Goal: Information Seeking & Learning: Learn about a topic

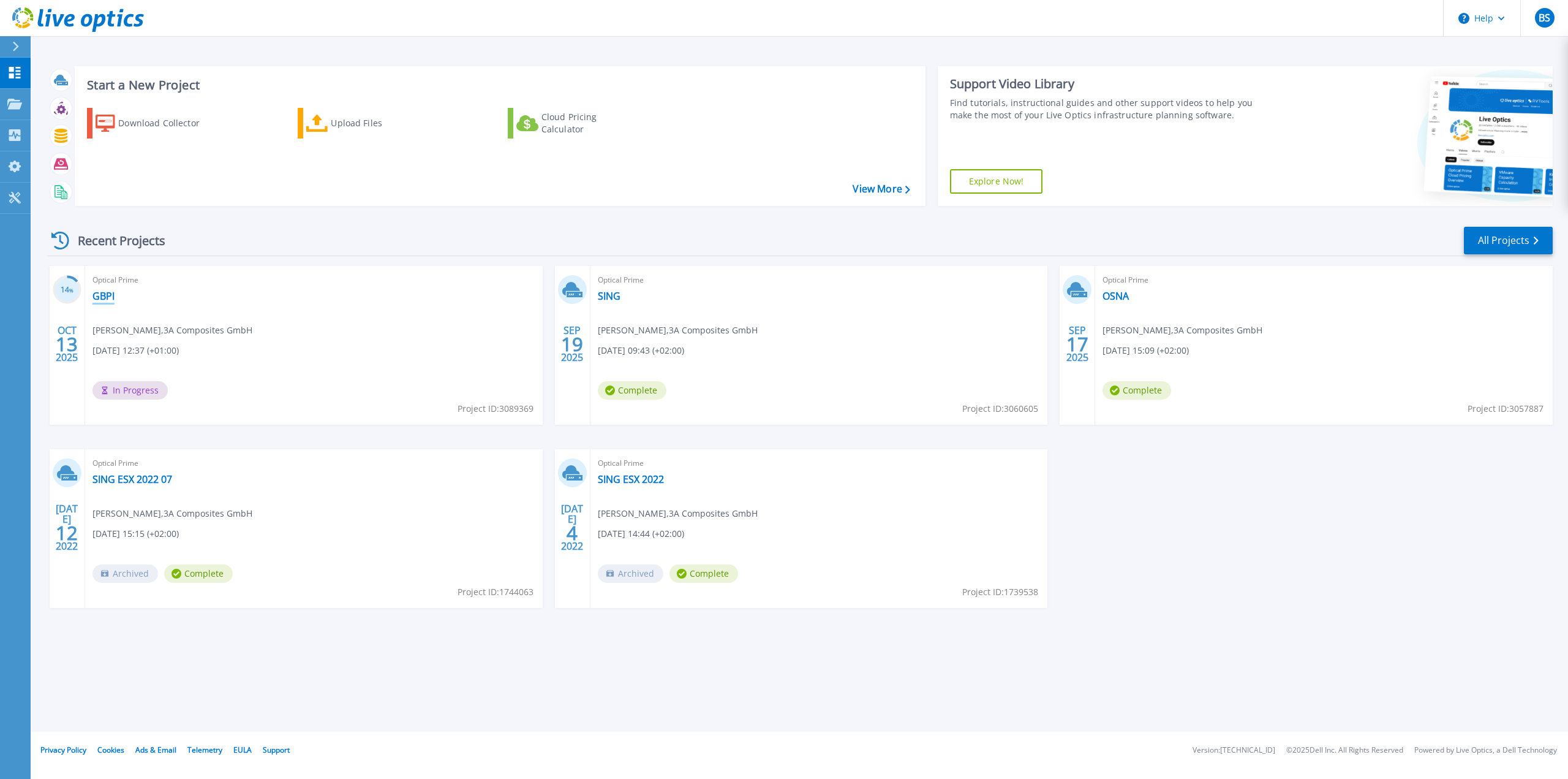
click at [107, 296] on link "GBPI" at bounding box center [104, 296] width 22 height 13
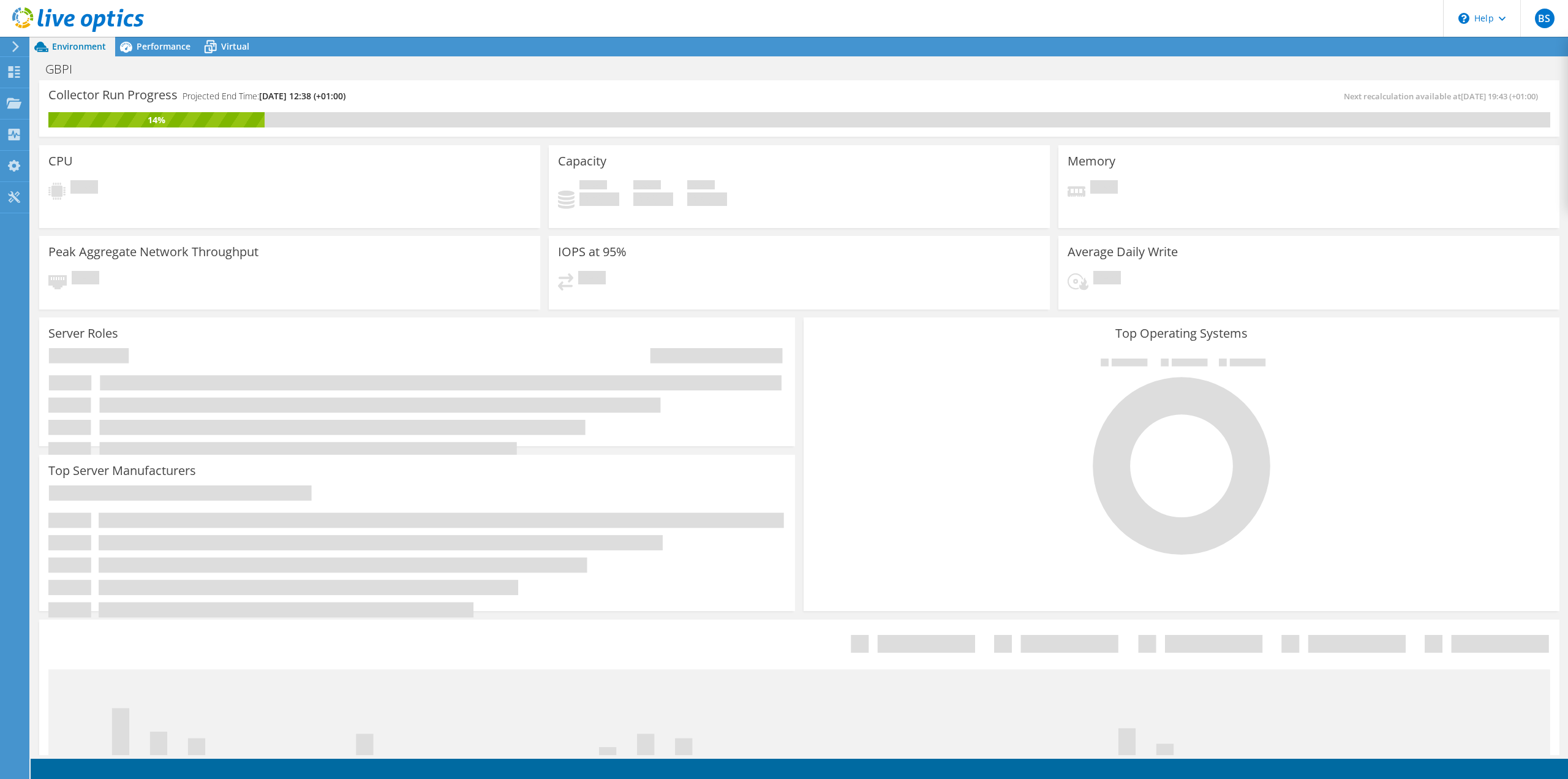
click at [466, 318] on div "Server Roles Physical Servers represent bare metal servers that were targets of…" at bounding box center [417, 382] width 756 height 129
click at [153, 51] on span "Performance" at bounding box center [163, 46] width 54 height 12
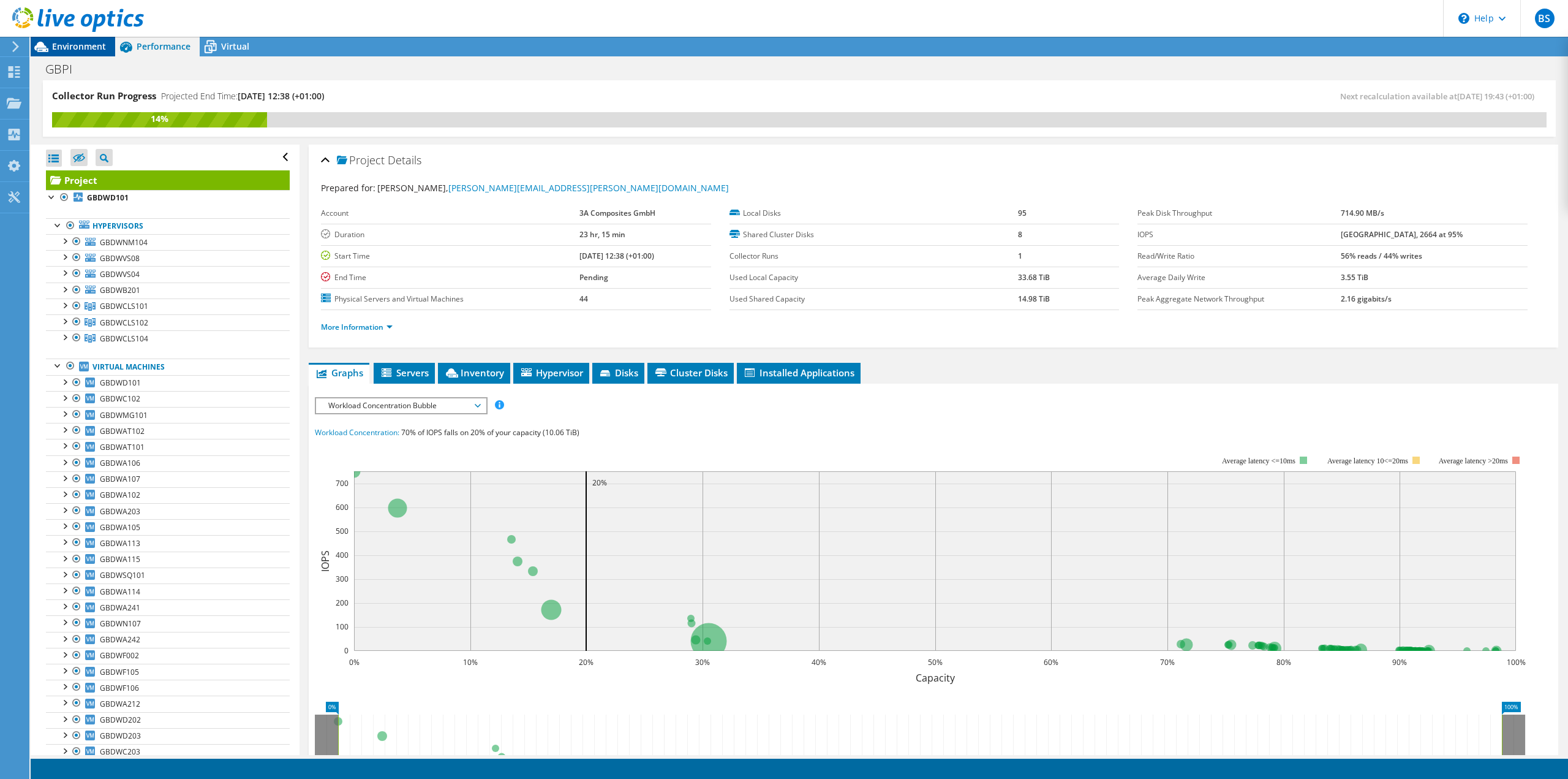
click at [93, 49] on span "Environment" at bounding box center [79, 46] width 54 height 12
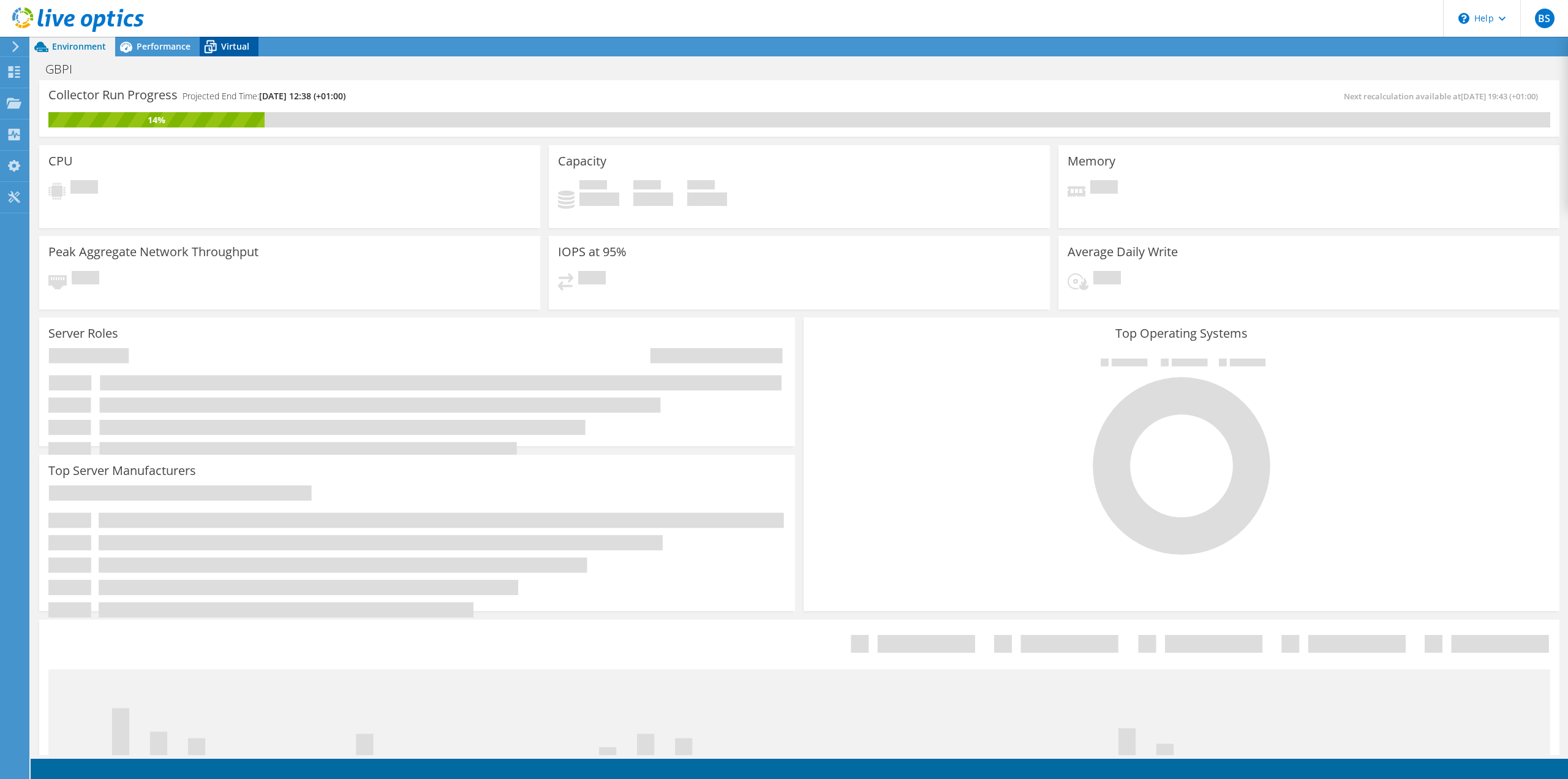
click at [242, 44] on span "Virtual" at bounding box center [235, 46] width 28 height 12
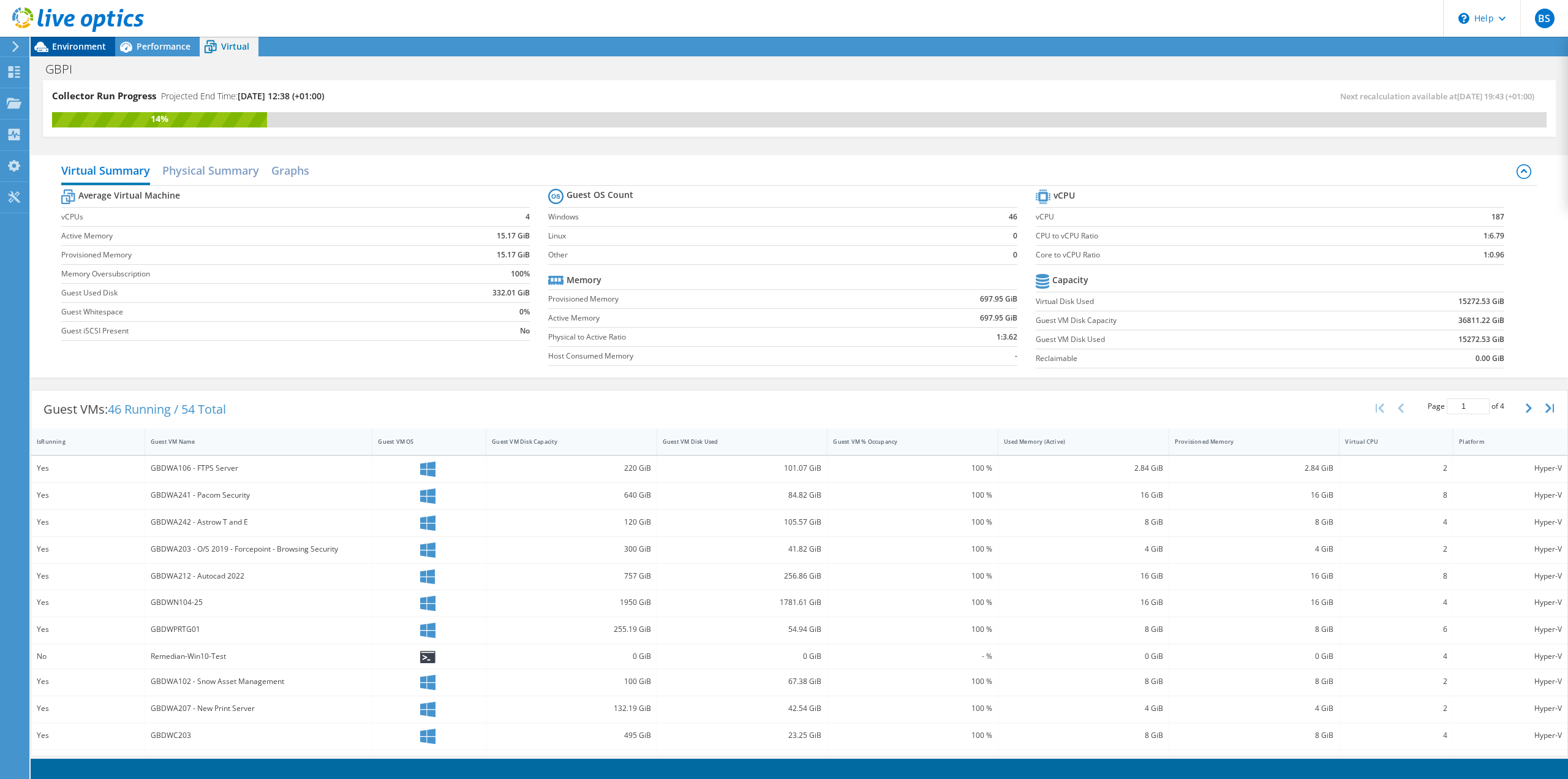
click at [99, 52] on span "Environment" at bounding box center [79, 46] width 54 height 12
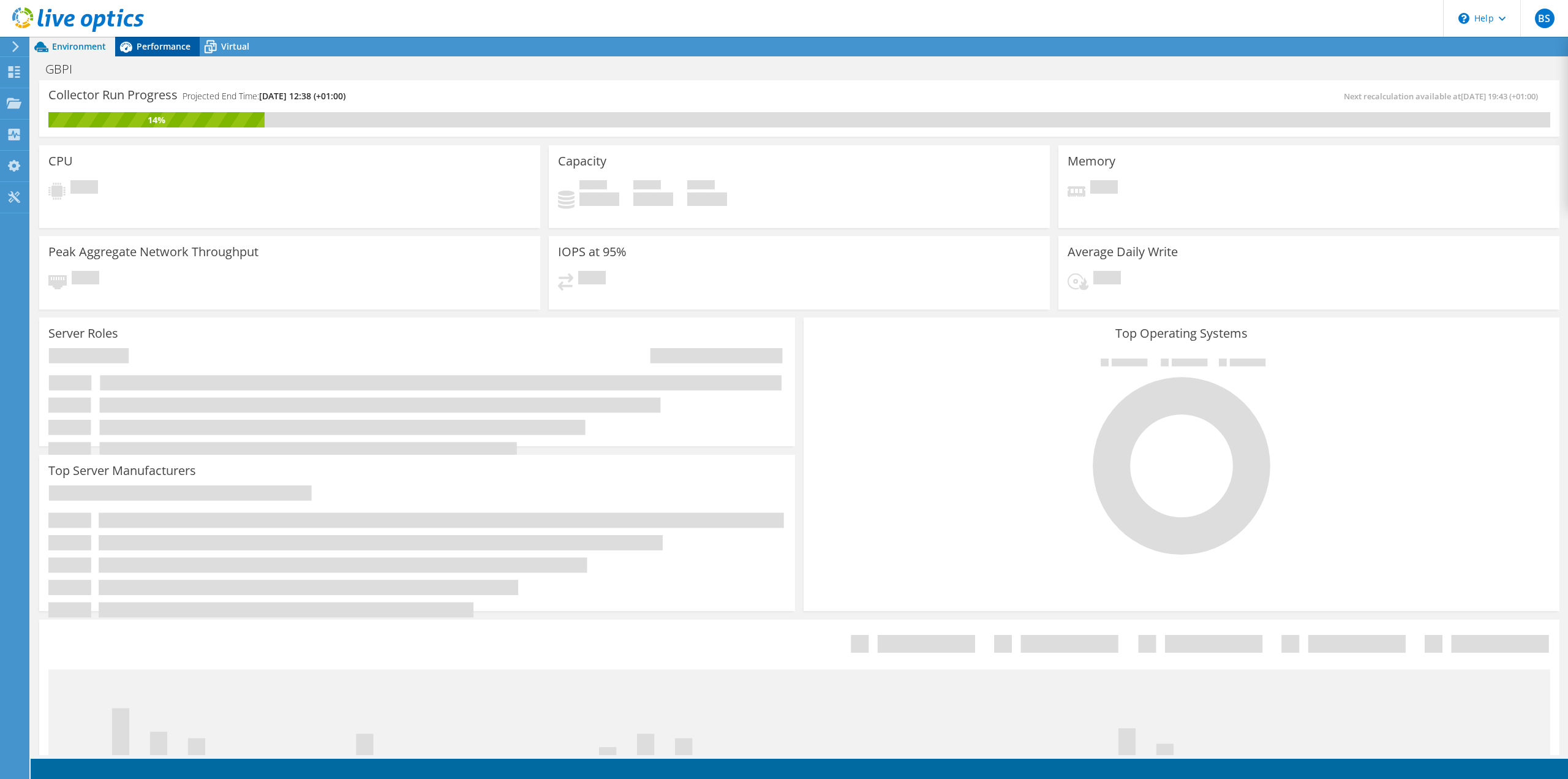
click at [180, 52] on div "Performance" at bounding box center [157, 46] width 85 height 20
